Goal: Navigation & Orientation: Find specific page/section

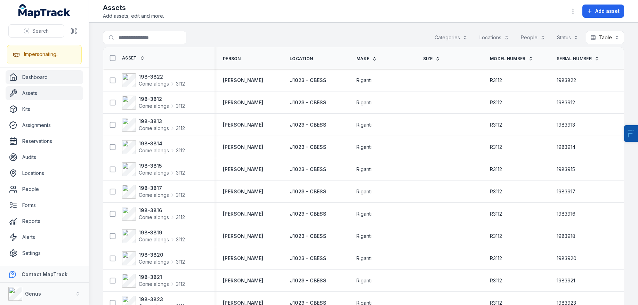
click at [34, 80] on link "Dashboard" at bounding box center [45, 77] width 78 height 14
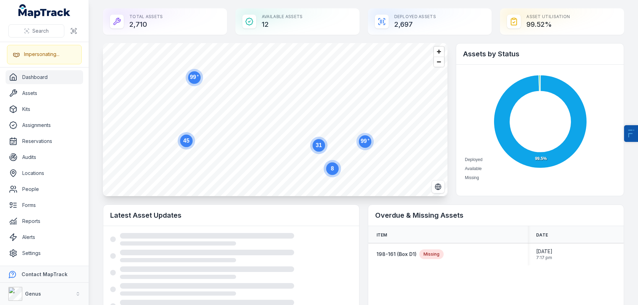
click at [368, 143] on circle at bounding box center [365, 141] width 13 height 13
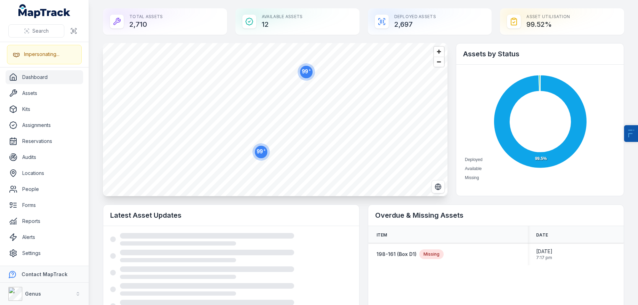
click at [259, 152] on text "99 +" at bounding box center [261, 151] width 9 height 6
click at [236, 165] on text "44" at bounding box center [237, 166] width 6 height 6
click at [334, 101] on circle at bounding box center [328, 100] width 13 height 13
click at [179, 94] on ellipse "button" at bounding box center [178, 92] width 8 height 8
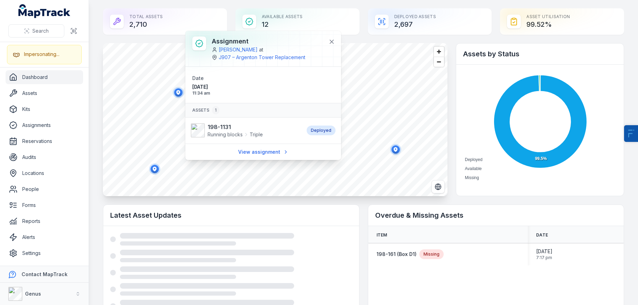
click at [152, 169] on ellipse "button" at bounding box center [155, 169] width 8 height 8
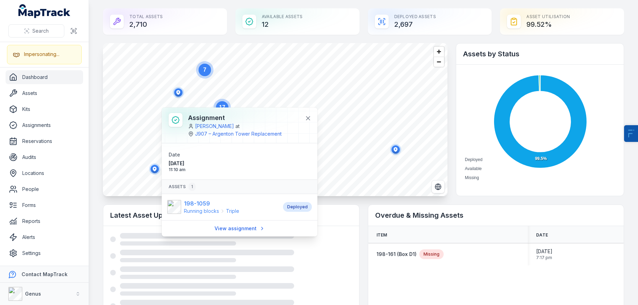
click at [203, 203] on strong "198-1059" at bounding box center [211, 203] width 55 height 8
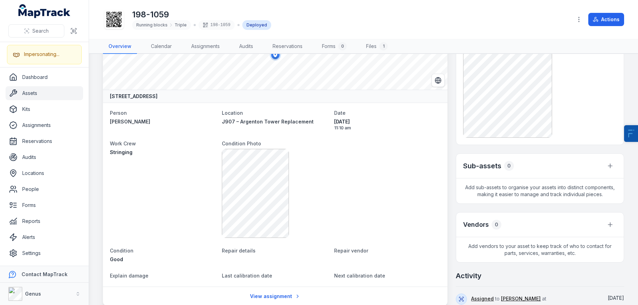
scroll to position [44, 0]
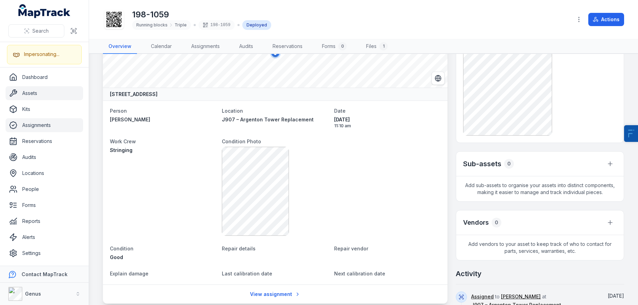
click at [36, 129] on link "Assignments" at bounding box center [45, 125] width 78 height 14
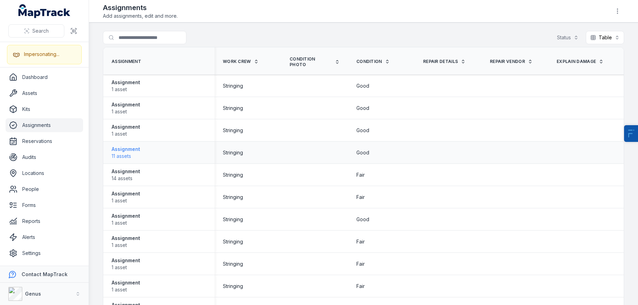
click at [125, 146] on strong "Assignment" at bounding box center [126, 149] width 29 height 7
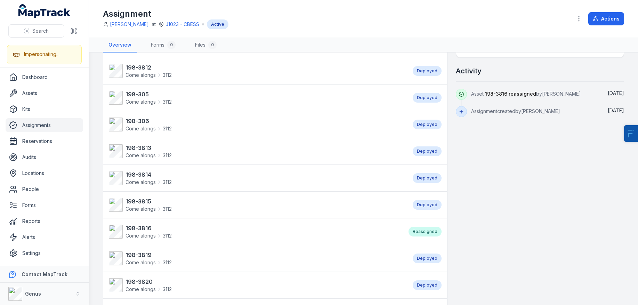
scroll to position [146, 0]
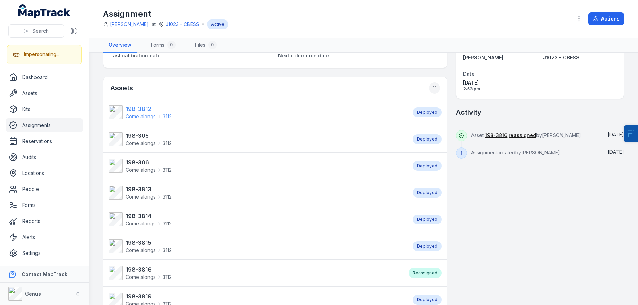
click at [138, 111] on strong "198-3812" at bounding box center [149, 109] width 46 height 8
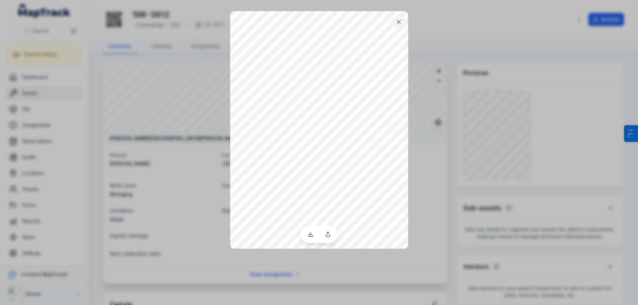
click at [395, 23] on icon at bounding box center [398, 21] width 7 height 7
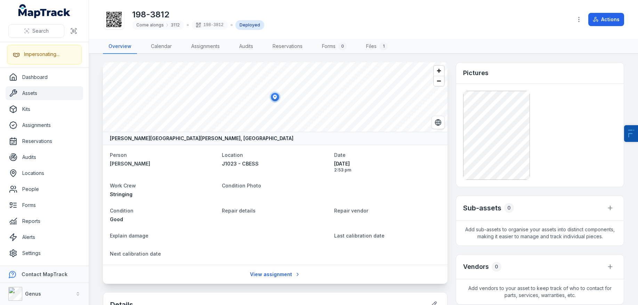
click at [52, 94] on link "Assets" at bounding box center [45, 93] width 78 height 14
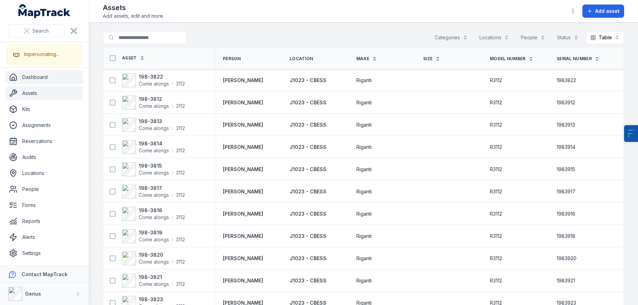
click at [45, 79] on link "Dashboard" at bounding box center [45, 77] width 78 height 14
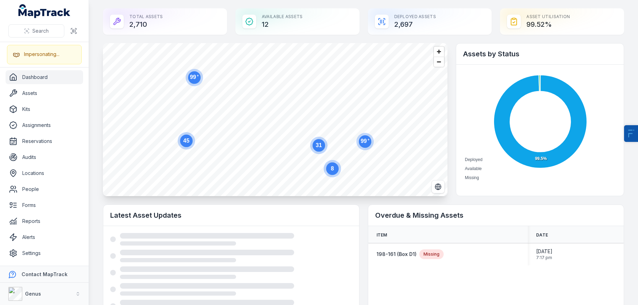
scroll to position [0, 0]
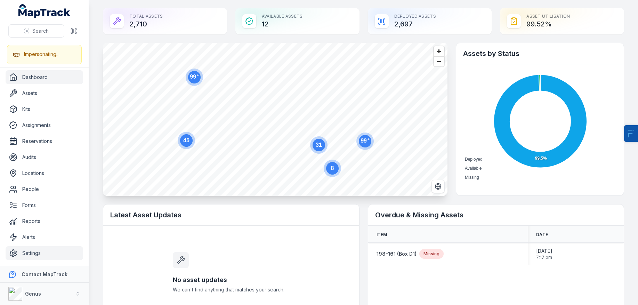
click at [32, 257] on link "Settings" at bounding box center [45, 253] width 78 height 14
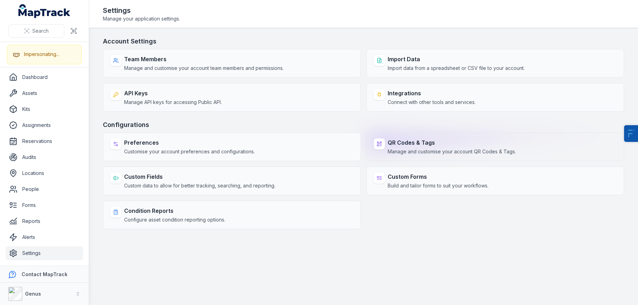
click at [458, 143] on strong "QR Codes & Tags" at bounding box center [452, 142] width 128 height 8
